Goal: Download file/media

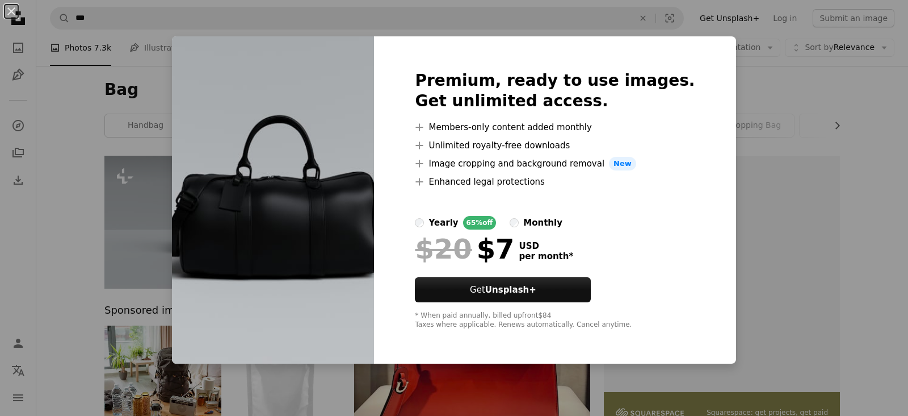
click at [72, 160] on div "An X shape Premium, ready to use images. Get unlimited access. A plus sign Memb…" at bounding box center [454, 208] width 908 height 416
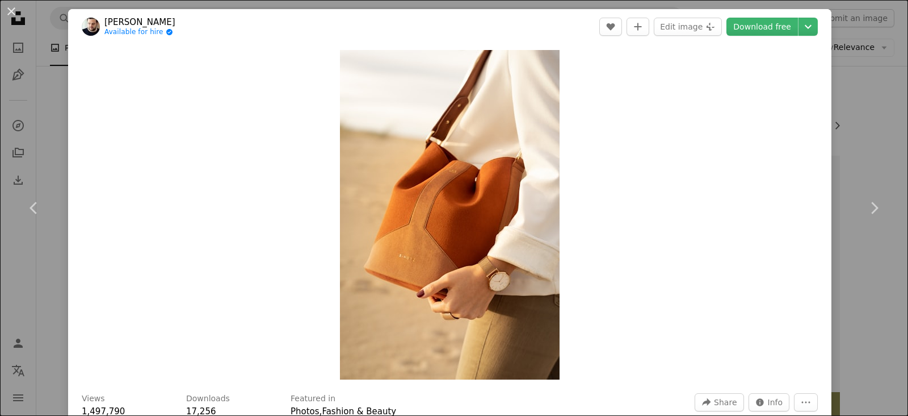
scroll to position [341, 0]
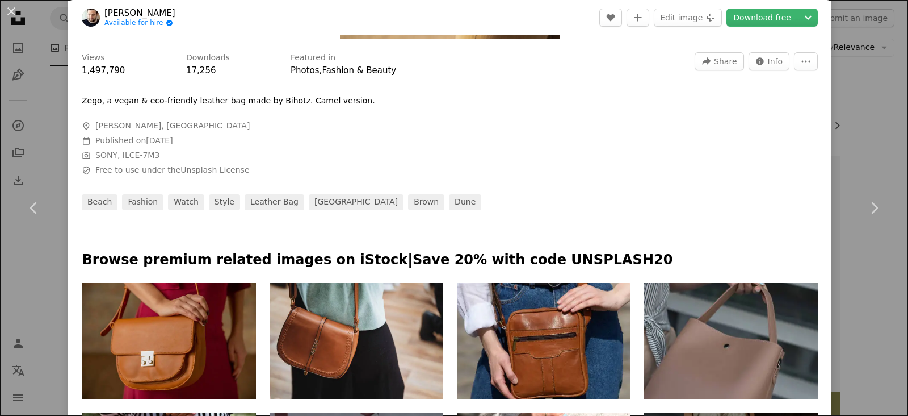
click at [848, 133] on div "An X shape Chevron left Chevron right [PERSON_NAME] Available for hire A checkm…" at bounding box center [454, 208] width 908 height 416
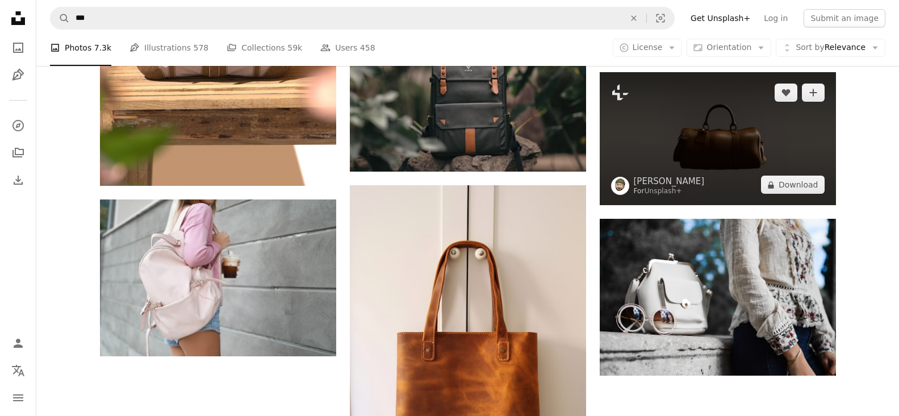
scroll to position [5905, 0]
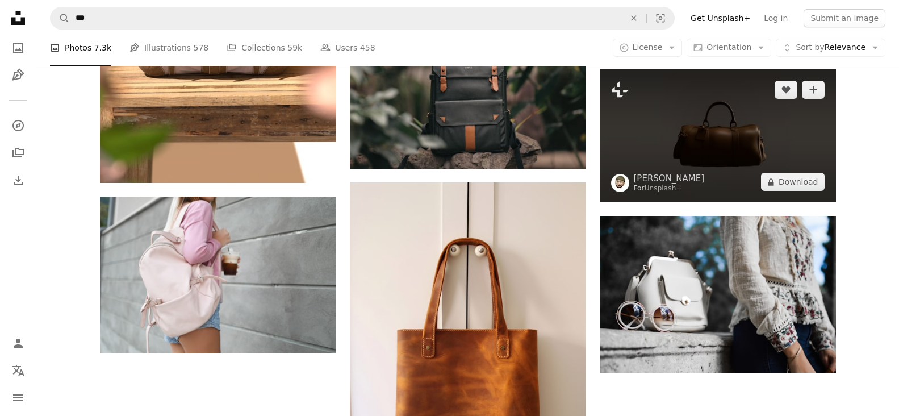
click at [725, 160] on img at bounding box center [718, 135] width 236 height 133
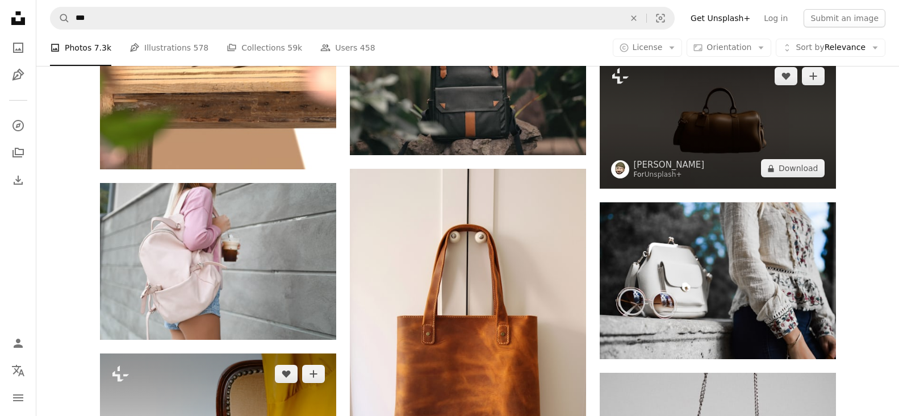
scroll to position [5791, 0]
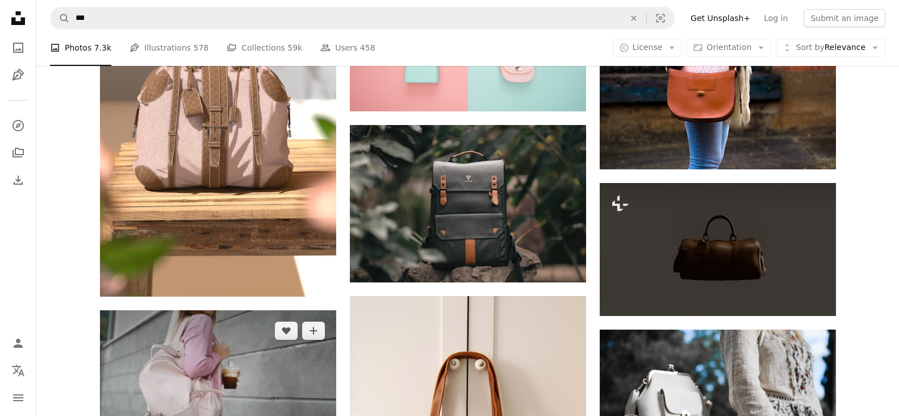
click at [228, 363] on img at bounding box center [218, 388] width 236 height 157
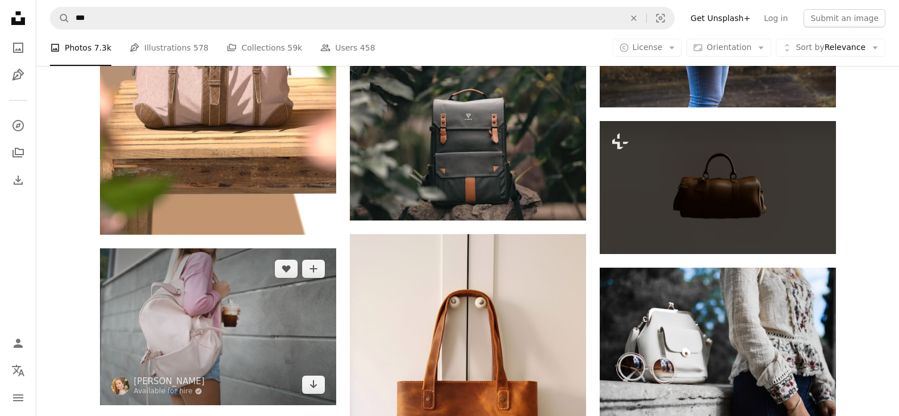
scroll to position [5962, 0]
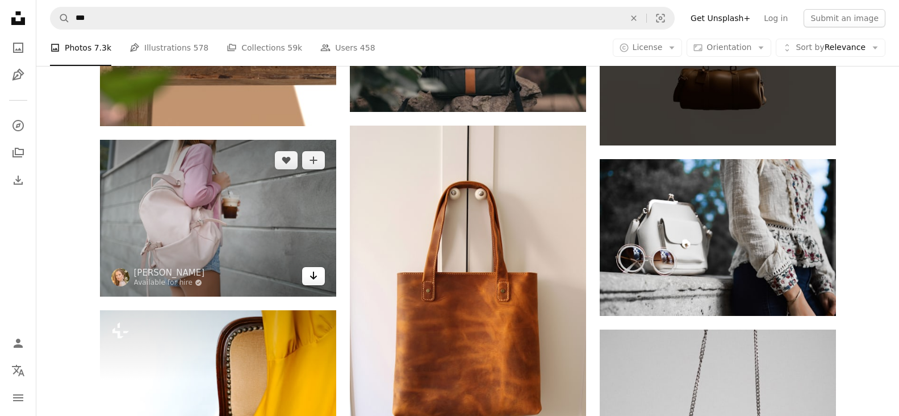
click at [312, 280] on icon "Arrow pointing down" at bounding box center [313, 276] width 9 height 14
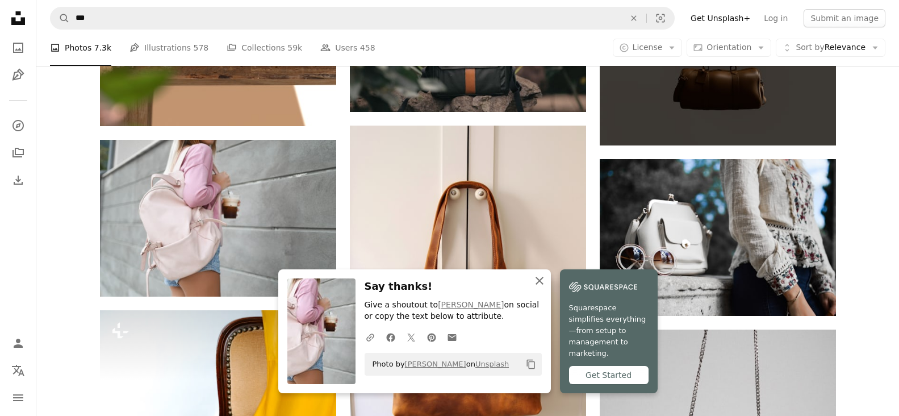
click at [542, 284] on icon "button" at bounding box center [539, 281] width 8 height 8
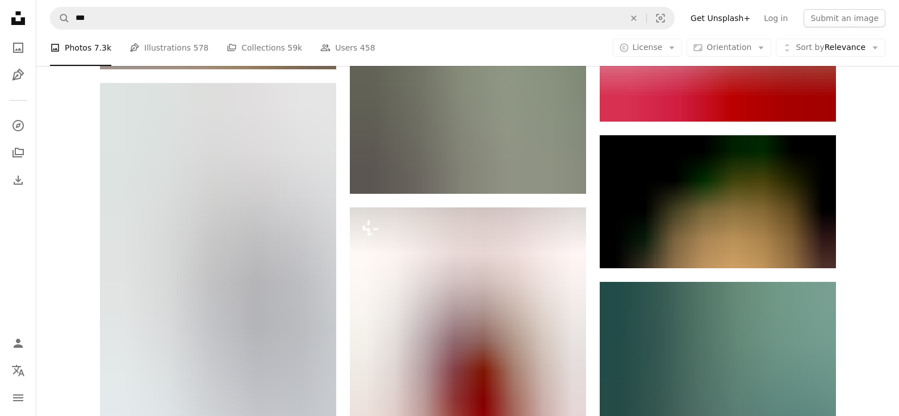
scroll to position [7381, 0]
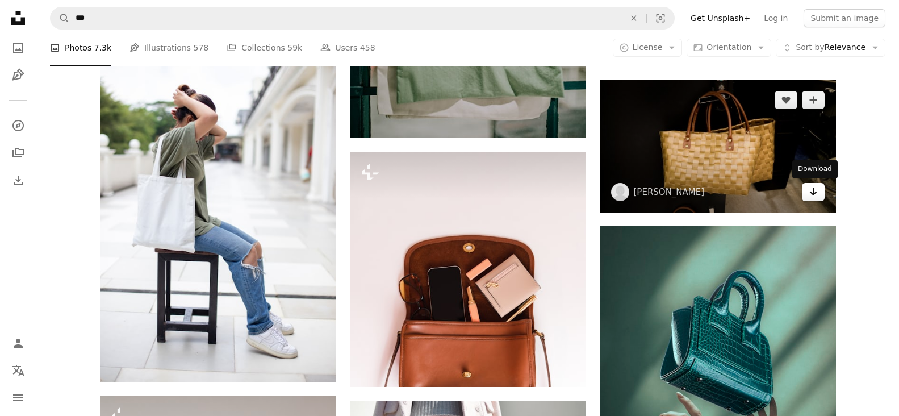
click at [811, 192] on icon "Download" at bounding box center [812, 191] width 7 height 8
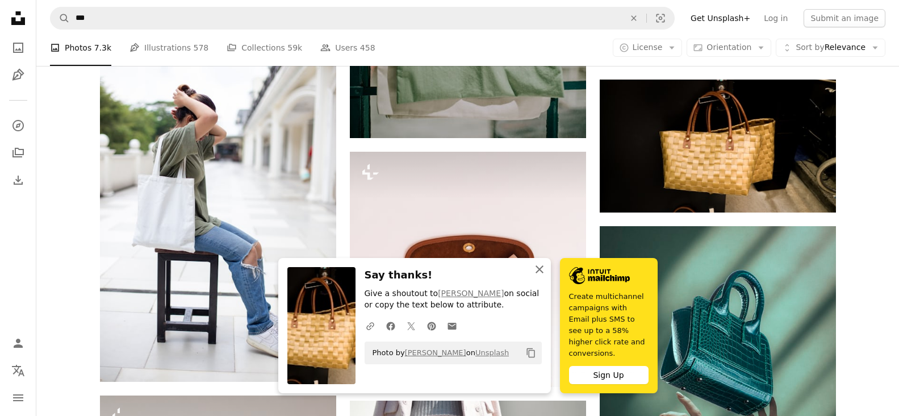
click at [541, 274] on icon "An X shape" at bounding box center [540, 269] width 14 height 14
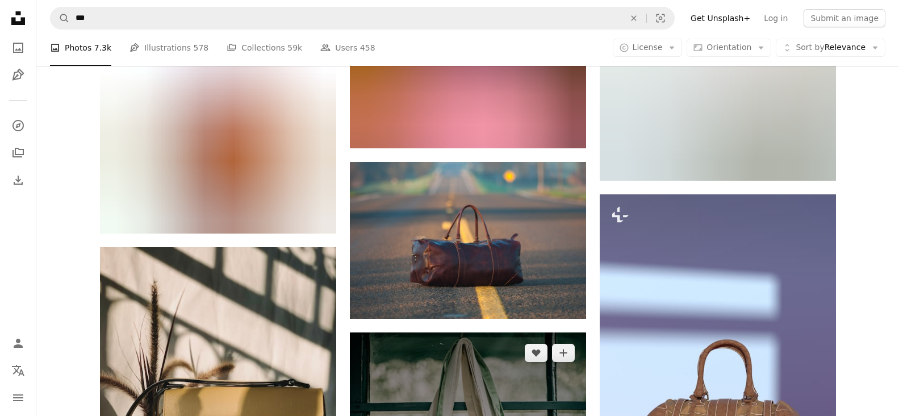
scroll to position [6822, 0]
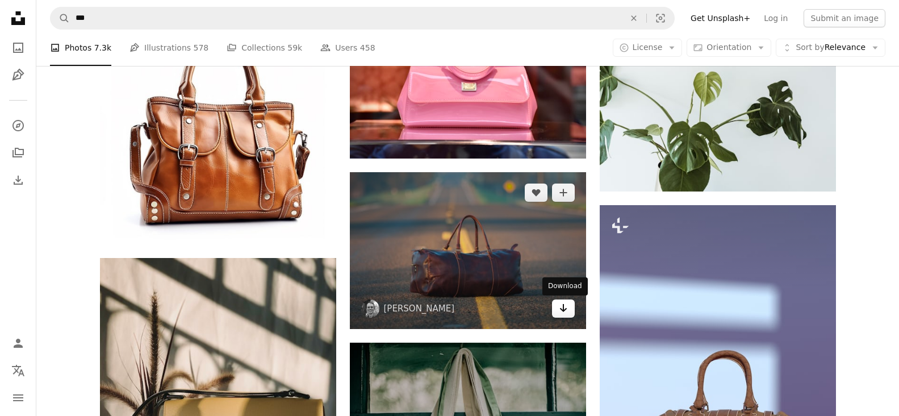
click at [563, 311] on icon "Download" at bounding box center [562, 308] width 7 height 8
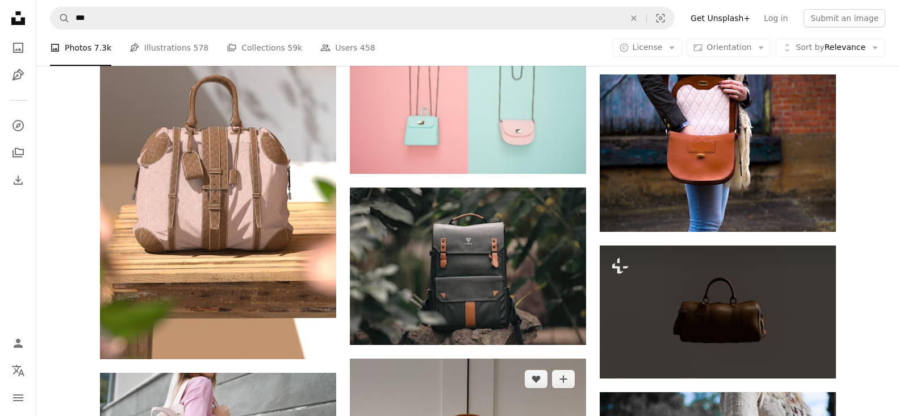
scroll to position [5630, 0]
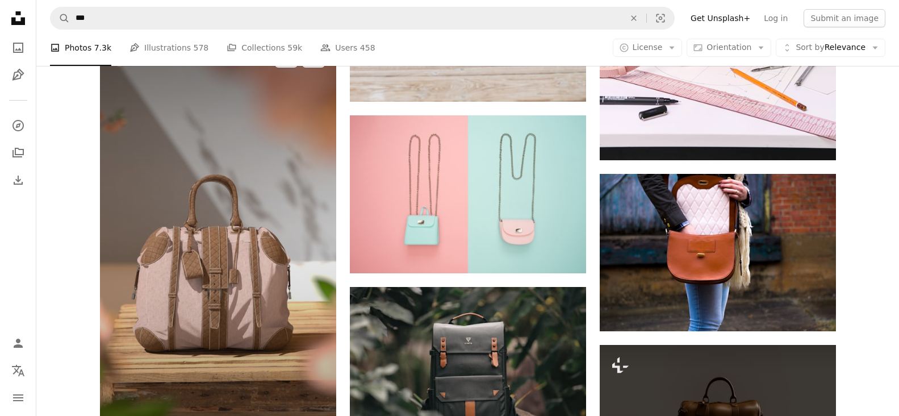
click at [285, 293] on img at bounding box center [218, 248] width 236 height 420
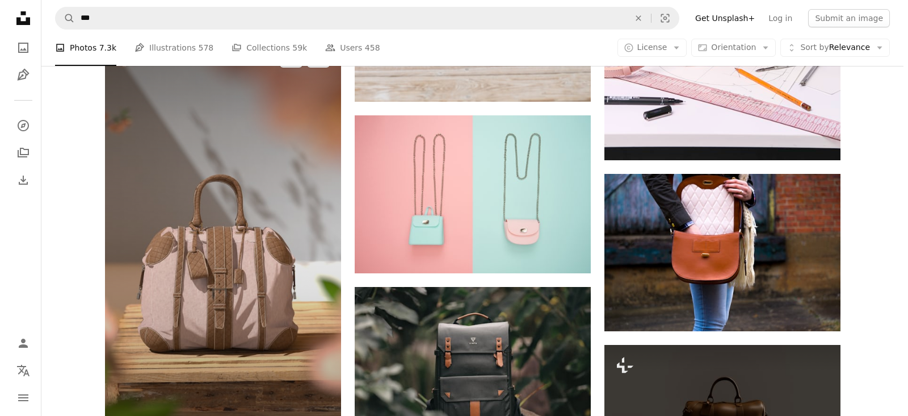
scroll to position [5743, 0]
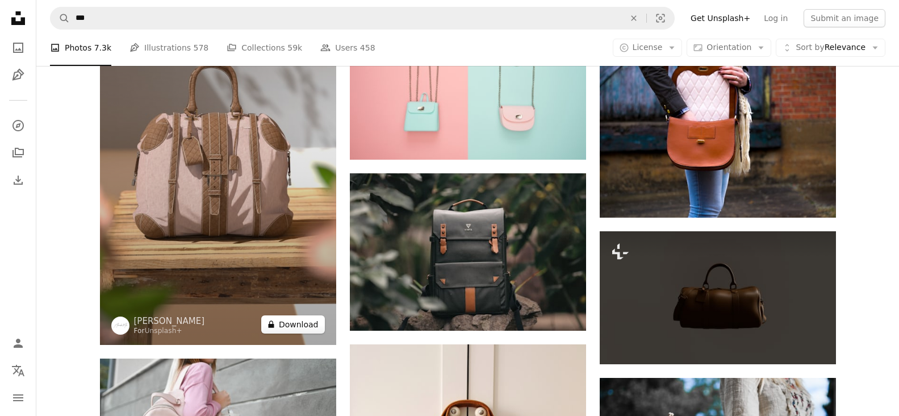
click at [297, 323] on button "A lock Download" at bounding box center [293, 324] width 64 height 18
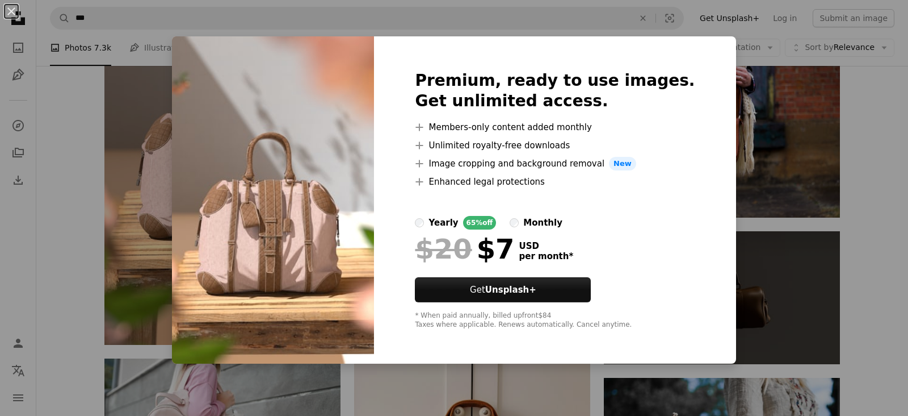
click at [180, 127] on div "An X shape Premium, ready to use images. Get unlimited access. A plus sign Memb…" at bounding box center [454, 208] width 908 height 416
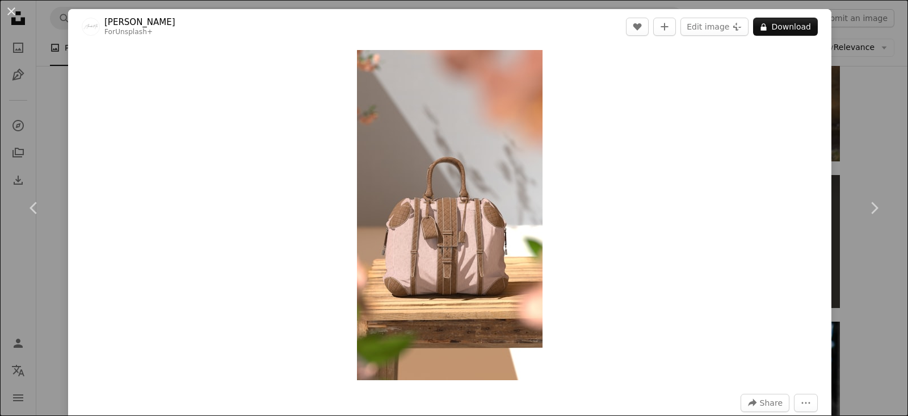
scroll to position [5800, 0]
click at [844, 84] on div "An X shape Chevron left Chevron right Alexander Mils For Unsplash+ A heart A pl…" at bounding box center [454, 208] width 908 height 416
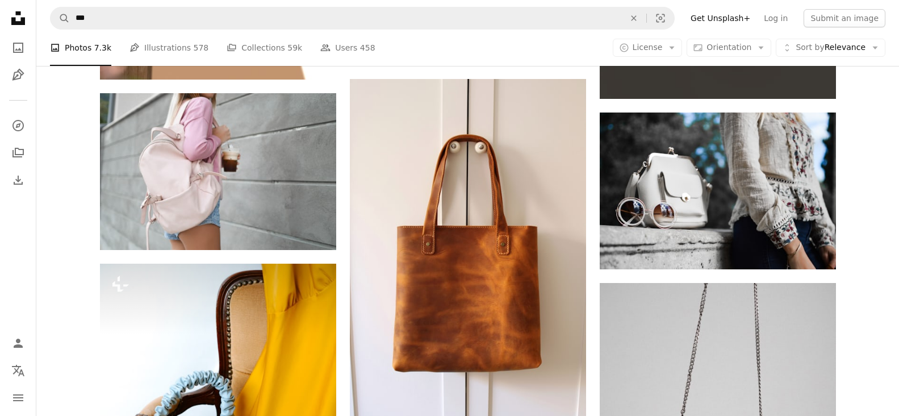
scroll to position [6027, 0]
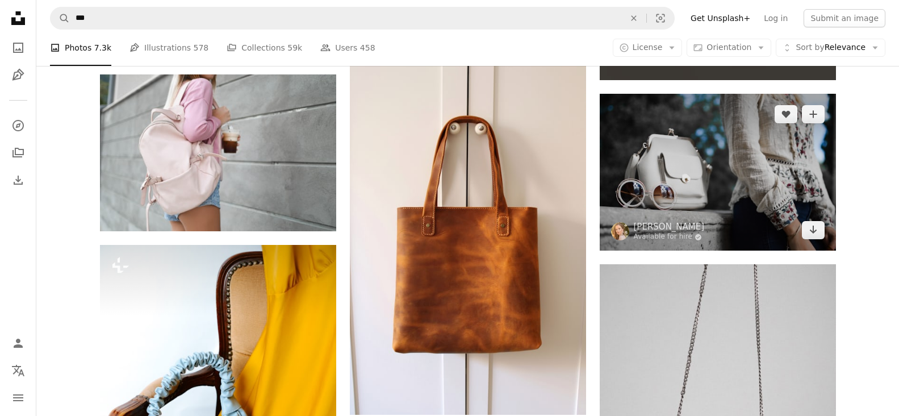
click at [679, 191] on img at bounding box center [718, 172] width 236 height 157
click at [811, 225] on icon "Arrow pointing down" at bounding box center [813, 230] width 9 height 14
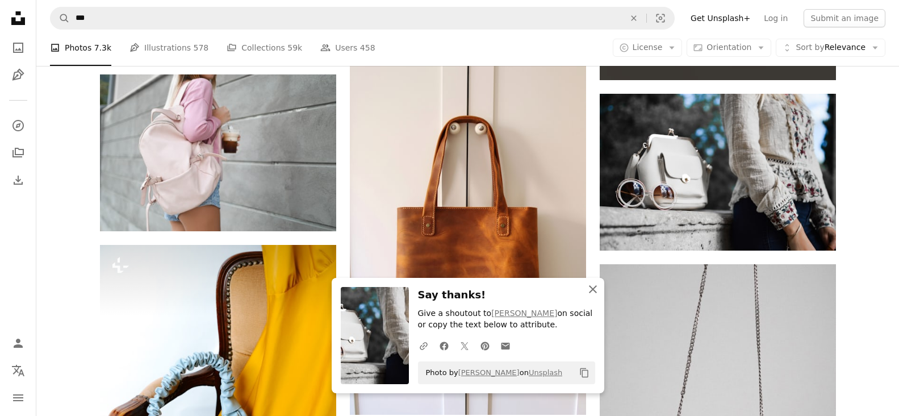
click at [598, 287] on icon "An X shape" at bounding box center [593, 289] width 14 height 14
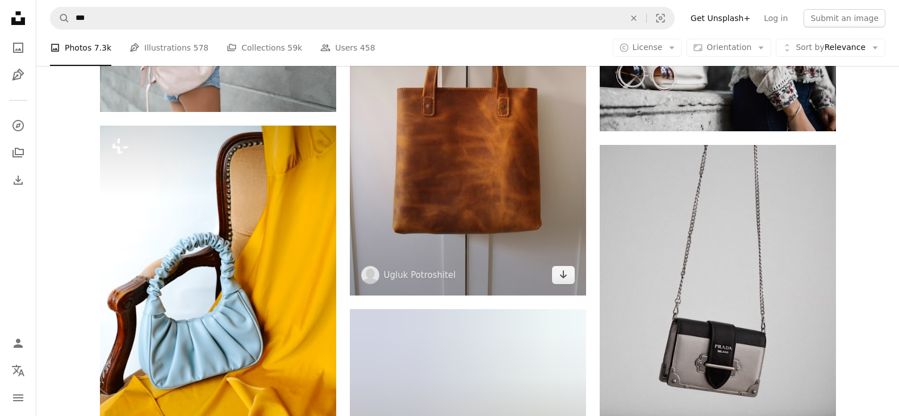
scroll to position [6141, 0]
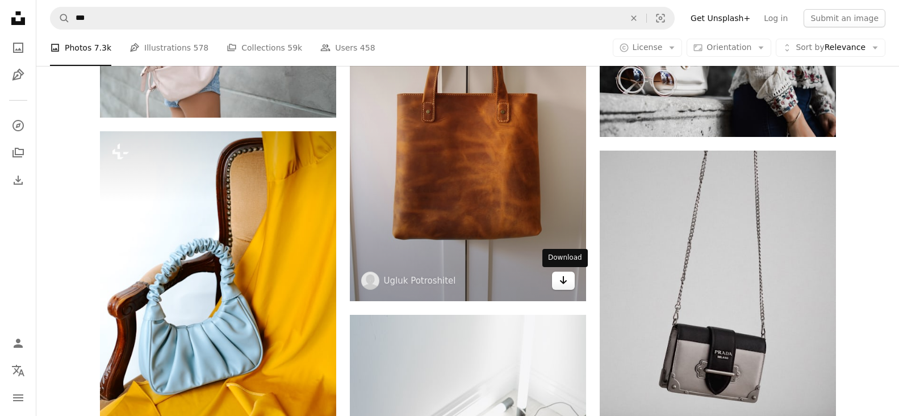
click at [561, 284] on icon "Arrow pointing down" at bounding box center [563, 280] width 9 height 14
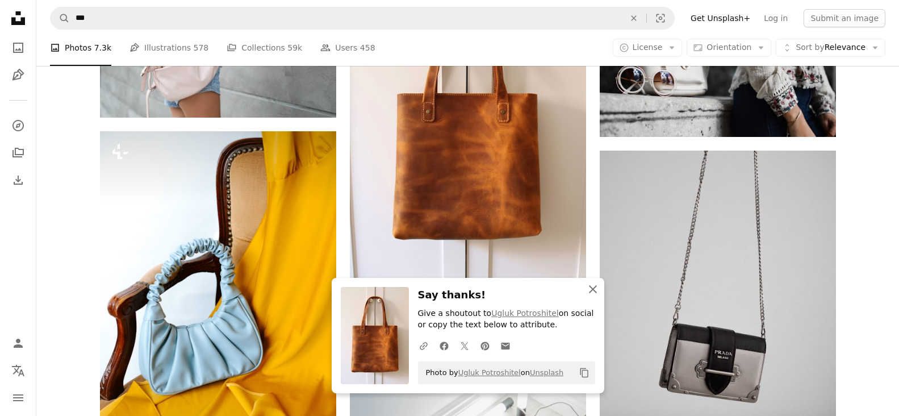
click at [594, 291] on icon "button" at bounding box center [593, 289] width 8 height 8
